Goal: Information Seeking & Learning: Learn about a topic

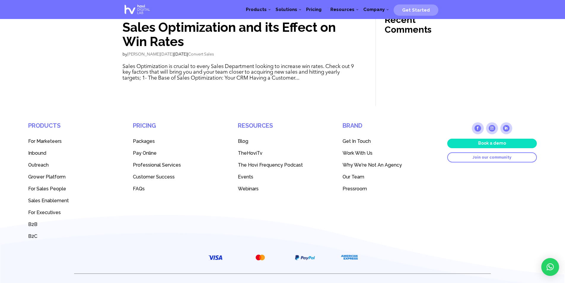
scroll to position [158, 0]
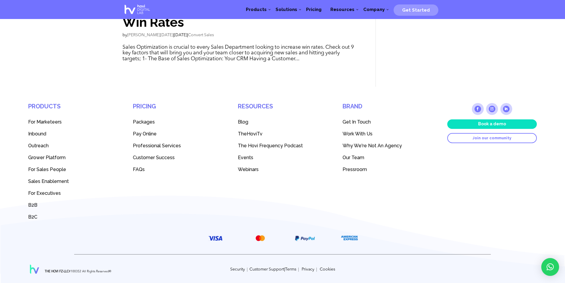
click at [356, 157] on span "Our Team" at bounding box center [354, 158] width 22 height 6
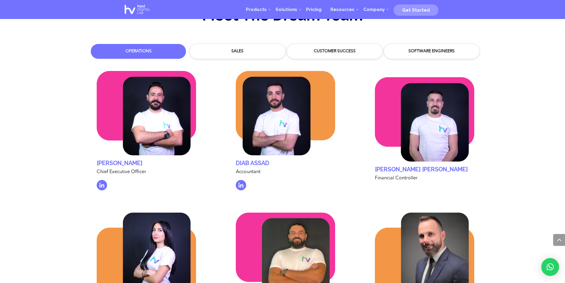
scroll to position [1848, 0]
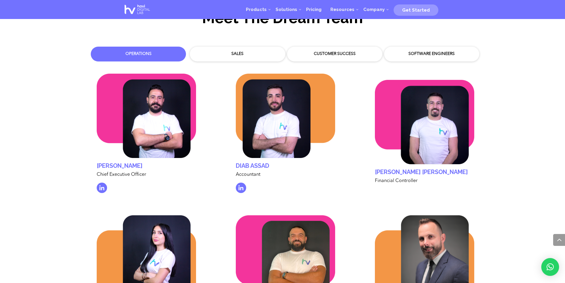
click at [248, 51] on div "Sales" at bounding box center [237, 54] width 86 height 6
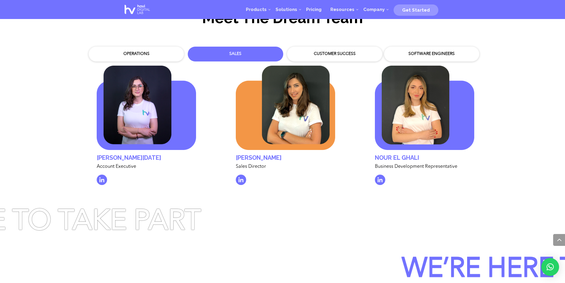
click at [341, 51] on div "Customer Success" at bounding box center [335, 54] width 86 height 6
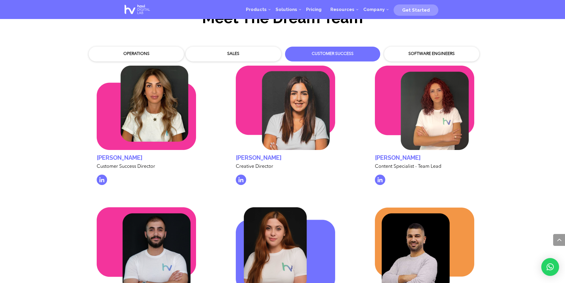
click at [424, 51] on div "Software Engineers" at bounding box center [432, 54] width 86 height 6
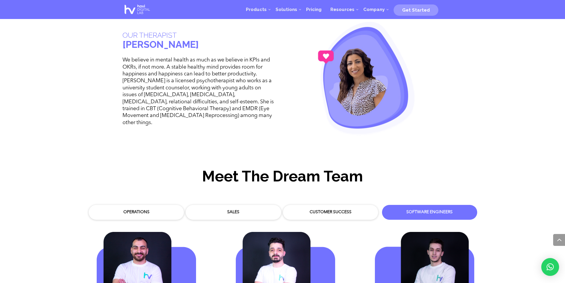
scroll to position [1682, 0]
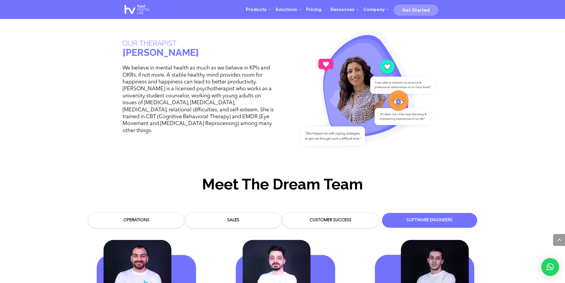
click at [252, 217] on div "Sales" at bounding box center [233, 220] width 86 height 6
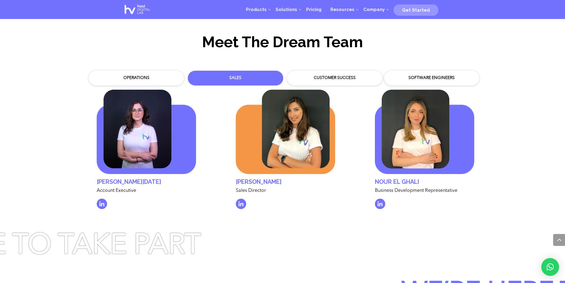
scroll to position [1825, 0]
click at [343, 75] on div "Customer Success" at bounding box center [335, 78] width 86 height 6
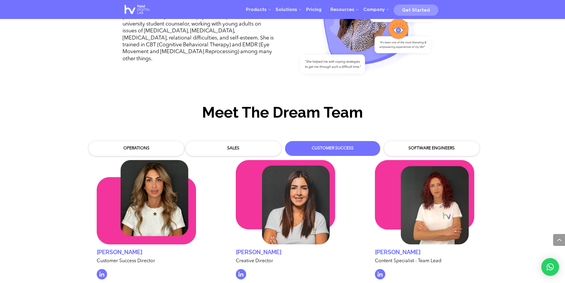
scroll to position [1753, 0]
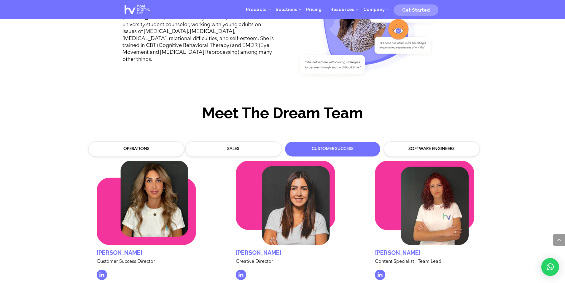
click at [432, 146] on div "Software Engineers" at bounding box center [432, 149] width 86 height 6
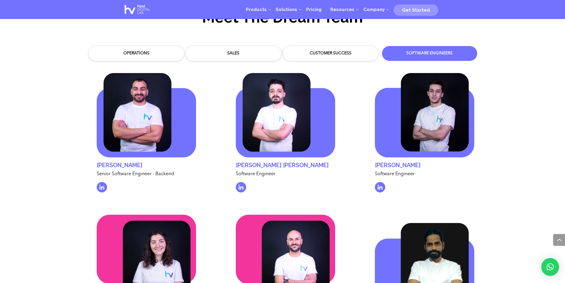
scroll to position [1848, 0]
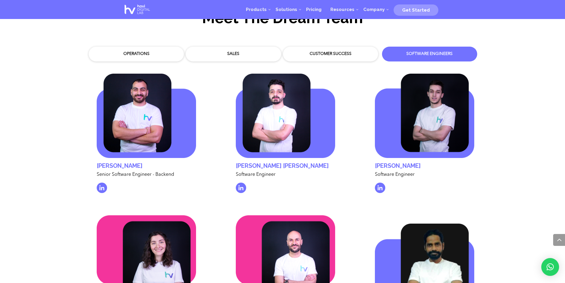
click at [121, 51] on div "Operations" at bounding box center [136, 54] width 86 height 6
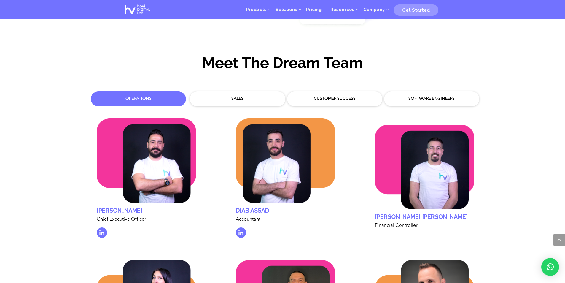
scroll to position [1804, 0]
click at [528, 161] on div "Operations Sales Customer Success Software Engineers Bob Sabra" at bounding box center [282, 236] width 565 height 308
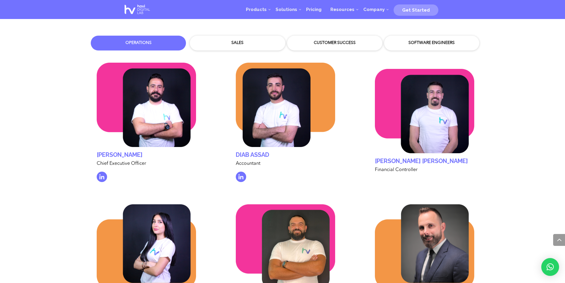
scroll to position [1851, 0]
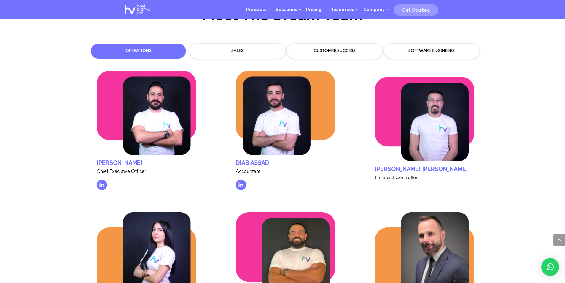
click at [221, 48] on div "Sales" at bounding box center [237, 51] width 86 height 6
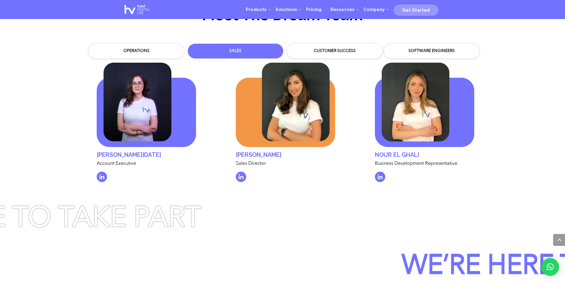
click at [330, 48] on div "Customer Success" at bounding box center [335, 51] width 86 height 6
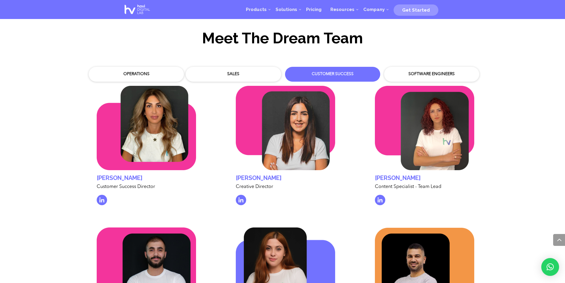
scroll to position [1828, 0]
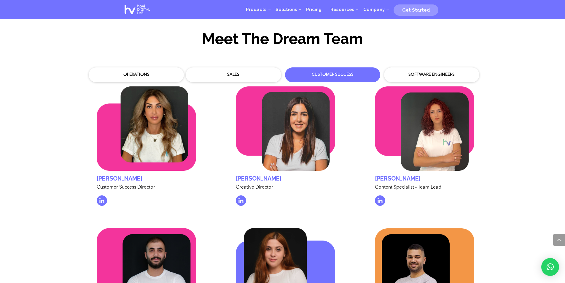
click at [414, 70] on div "Software Engineers" at bounding box center [431, 74] width 89 height 9
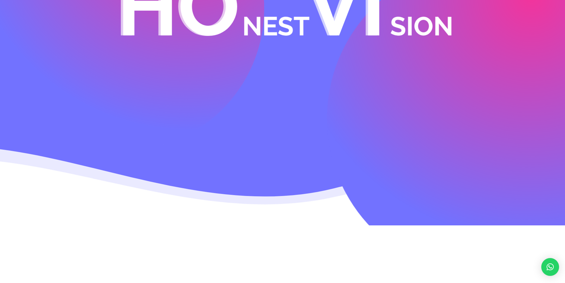
scroll to position [0, 0]
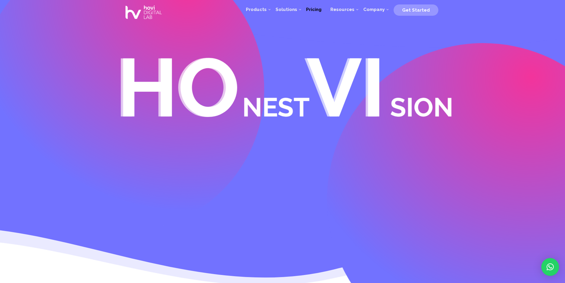
click at [313, 11] on span "Pricing" at bounding box center [313, 9] width 15 height 5
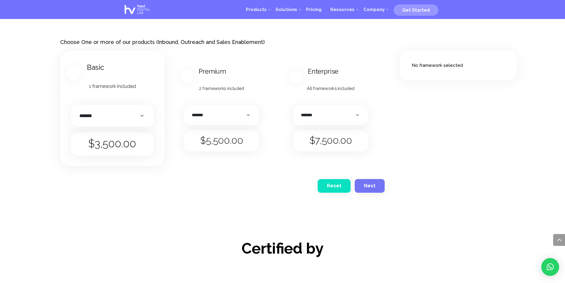
scroll to position [807, 0]
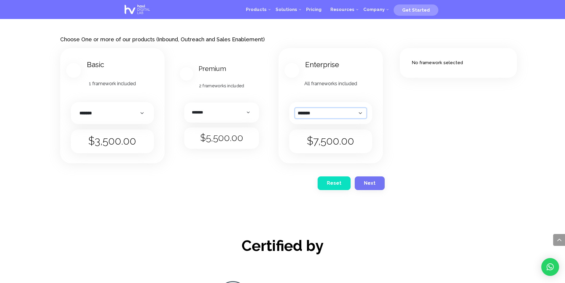
click at [365, 112] on select "******* ********* ******" at bounding box center [330, 113] width 71 height 10
click at [295, 108] on select "******* ********* ******" at bounding box center [330, 113] width 71 height 10
click at [361, 112] on select "******* ********* ******" at bounding box center [330, 113] width 71 height 10
select select "*******"
click at [295, 108] on select "******* ********* ******" at bounding box center [330, 113] width 71 height 10
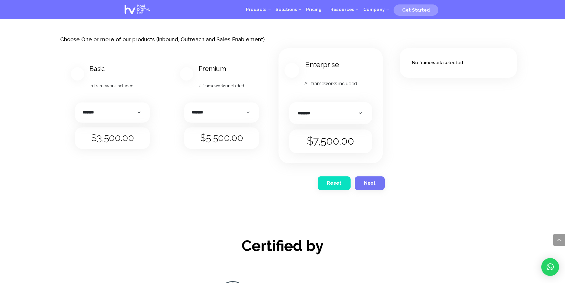
click at [463, 151] on div "No framework selected" at bounding box center [458, 110] width 93 height 148
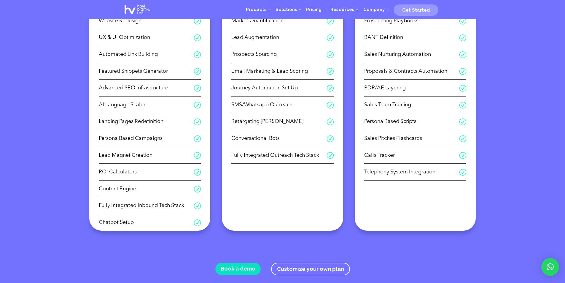
scroll to position [214, 0]
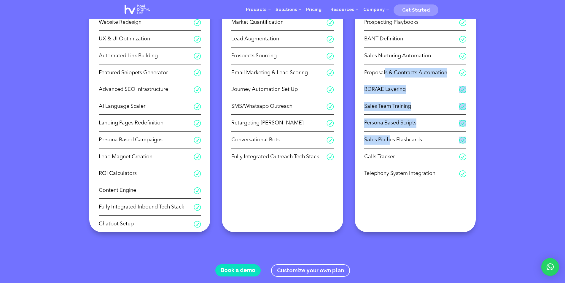
drag, startPoint x: 386, startPoint y: 84, endPoint x: 391, endPoint y: 144, distance: 59.6
click at [391, 144] on ul "R CRM Set-up & Activation R Sales Lifecycle Definition R SMarketing Handoffs R …" at bounding box center [415, 74] width 102 height 215
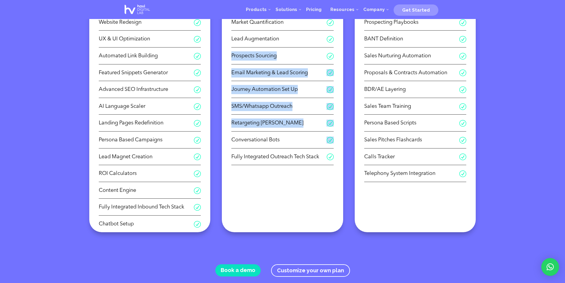
drag, startPoint x: 289, startPoint y: 64, endPoint x: 279, endPoint y: 134, distance: 70.5
click at [280, 134] on ul "R Market Intelligence R ICP Definition R Personas Generation R Market Quantific…" at bounding box center [282, 66] width 102 height 198
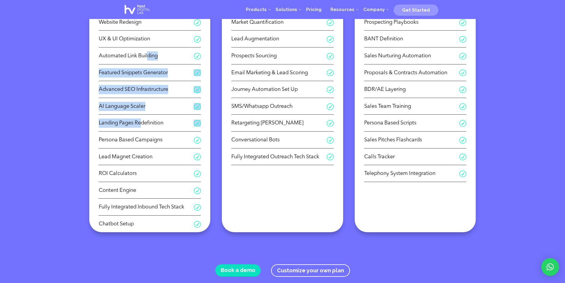
drag, startPoint x: 149, startPoint y: 52, endPoint x: 143, endPoint y: 131, distance: 79.4
click at [143, 131] on ul "R Market Research R ICP Definition R Personas Generation R Website Redesign R U…" at bounding box center [150, 99] width 102 height 265
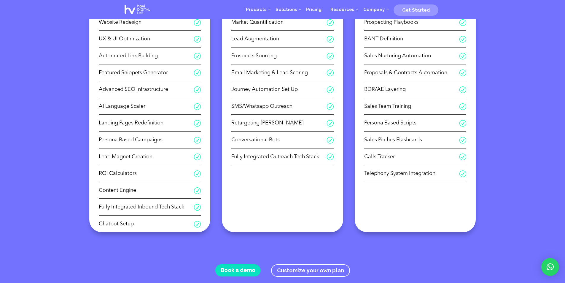
click at [140, 182] on li "R ROI Calculators" at bounding box center [150, 175] width 102 height 13
click at [216, 181] on div "R Market Research R ICP Definition R Personas Generation R Website Redesign R U…" at bounding box center [282, 98] width 387 height 284
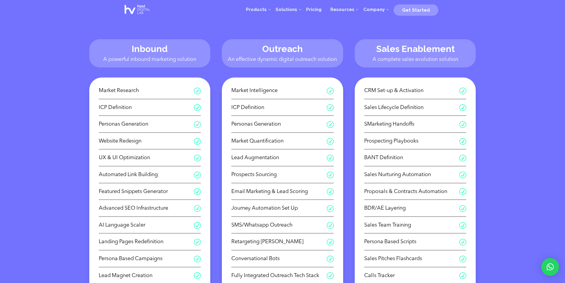
scroll to position [0, 0]
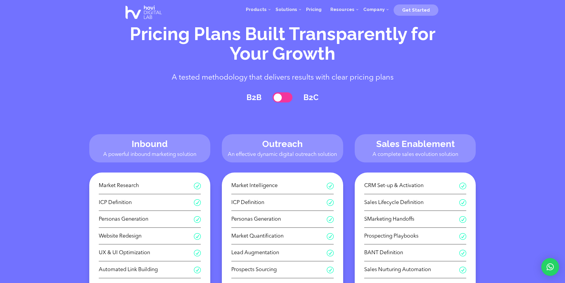
click at [286, 93] on span at bounding box center [283, 97] width 20 height 10
click at [280, 98] on span at bounding box center [283, 97] width 20 height 10
click at [285, 96] on span at bounding box center [283, 97] width 20 height 10
click at [278, 97] on span at bounding box center [283, 97] width 20 height 10
click at [213, 108] on div "B2B B2C Inbound A powerful inbound marketing solution Outreach An effective dyn…" at bounding box center [282, 280] width 549 height 377
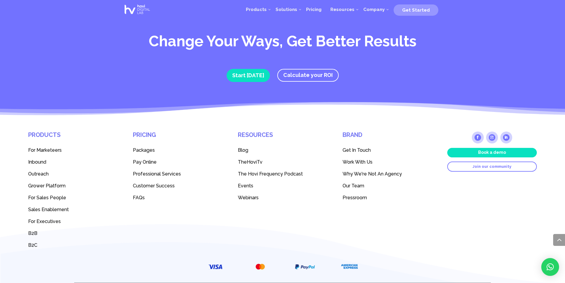
scroll to position [1604, 0]
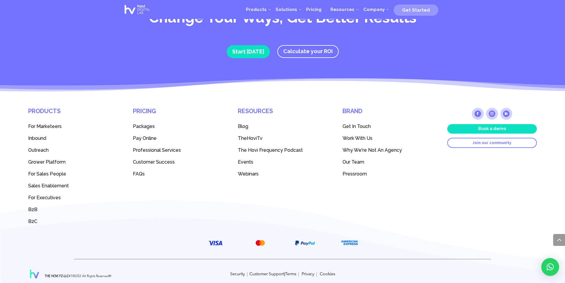
click at [143, 9] on img at bounding box center [138, 9] width 30 height 17
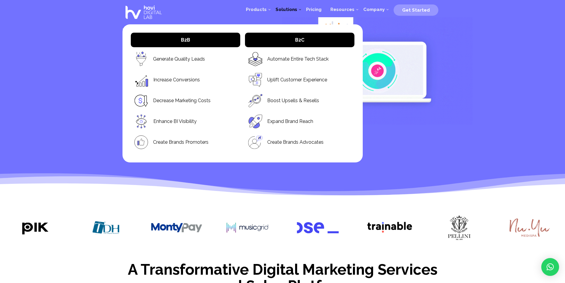
click at [294, 10] on span "Solutions" at bounding box center [287, 9] width 22 height 5
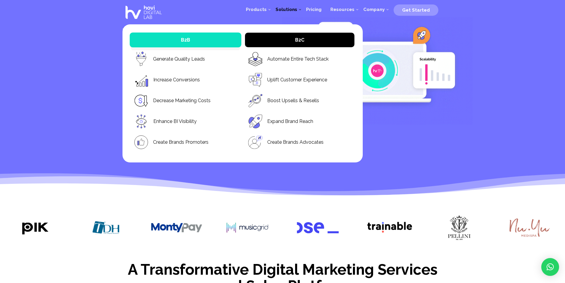
click at [185, 38] on span "B2B" at bounding box center [185, 40] width 9 height 6
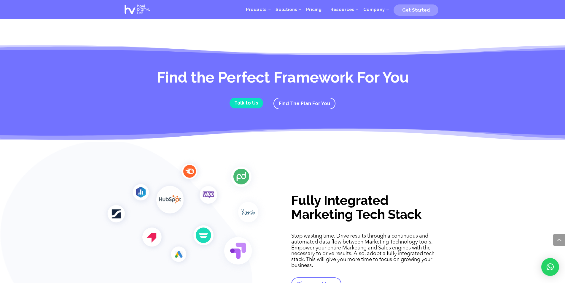
scroll to position [1012, 0]
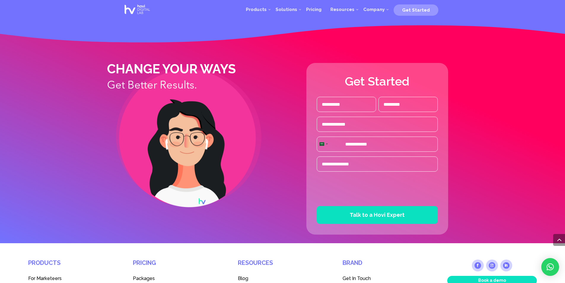
scroll to position [1557, 0]
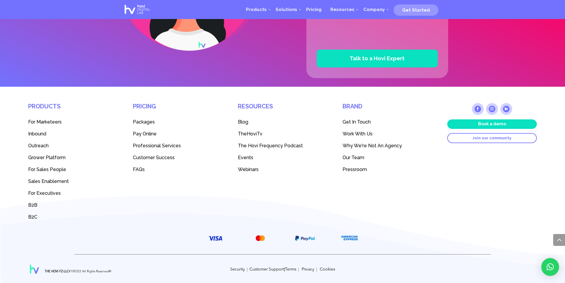
click at [345, 158] on span "Our Team" at bounding box center [354, 158] width 22 height 6
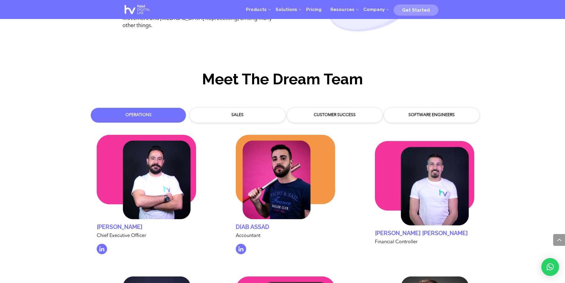
scroll to position [1785, 0]
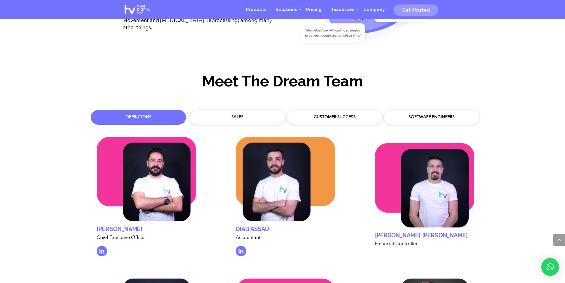
click at [230, 114] on div "Sales" at bounding box center [237, 117] width 86 height 6
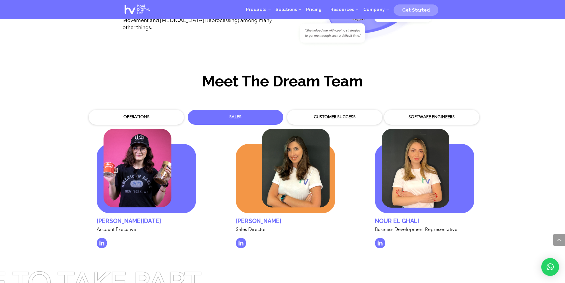
drag, startPoint x: 92, startPoint y: 214, endPoint x: 151, endPoint y: 213, distance: 58.8
click at [151, 213] on div "[PERSON_NAME][DATE] Account Executive" at bounding box center [146, 192] width 117 height 134
copy h2 "[PERSON_NAME][DATE]"
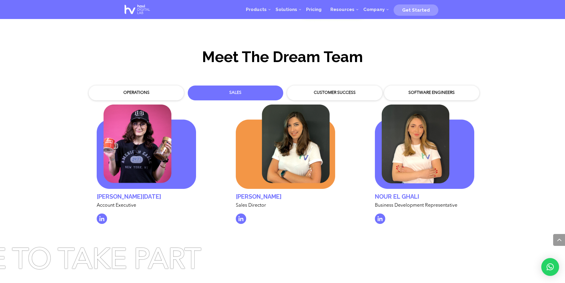
scroll to position [1809, 0]
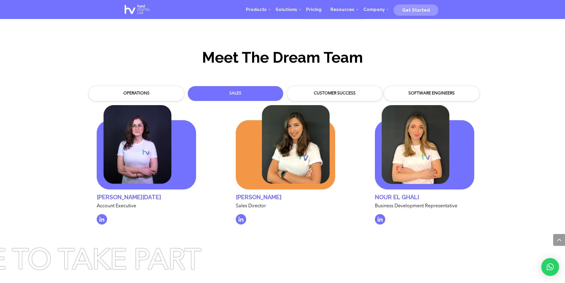
click at [161, 90] on div "Operations" at bounding box center [136, 93] width 86 height 6
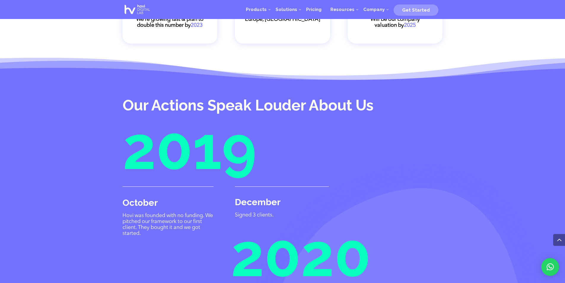
scroll to position [954, 0]
